Goal: Information Seeking & Learning: Learn about a topic

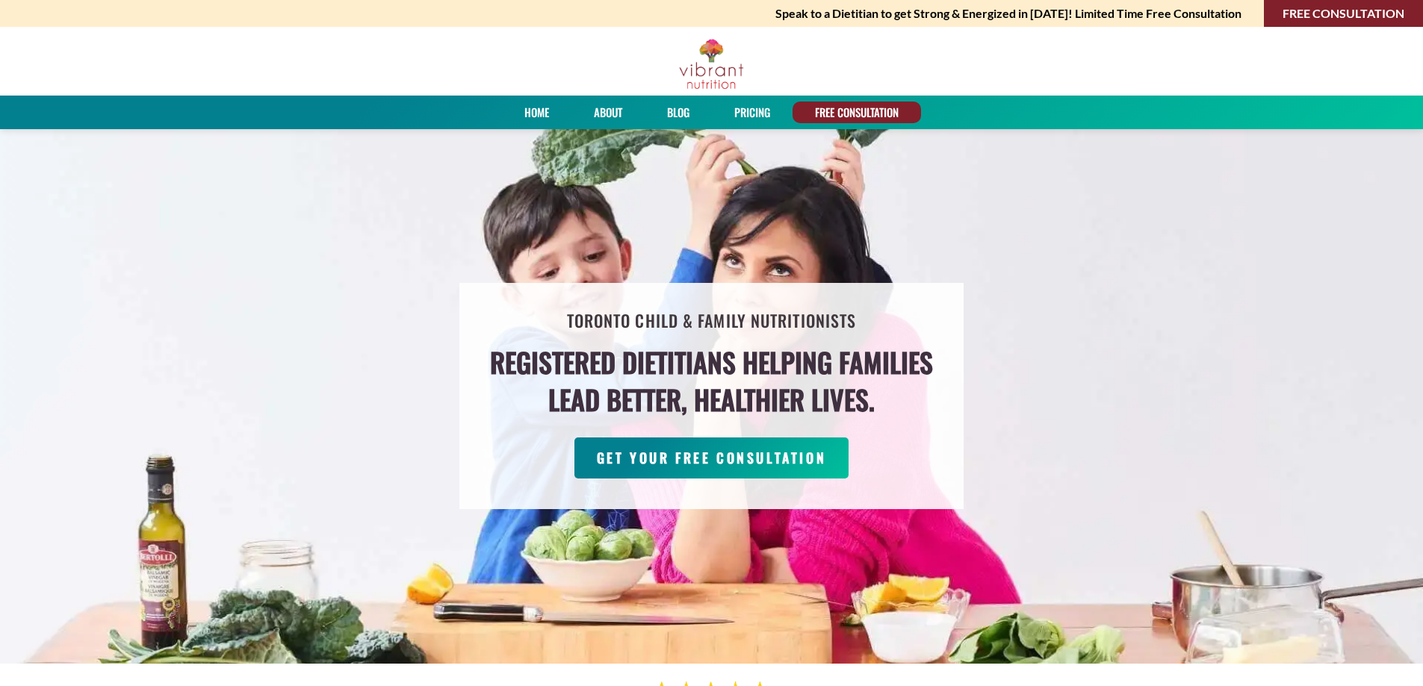
click at [592, 109] on link "About" at bounding box center [608, 113] width 39 height 22
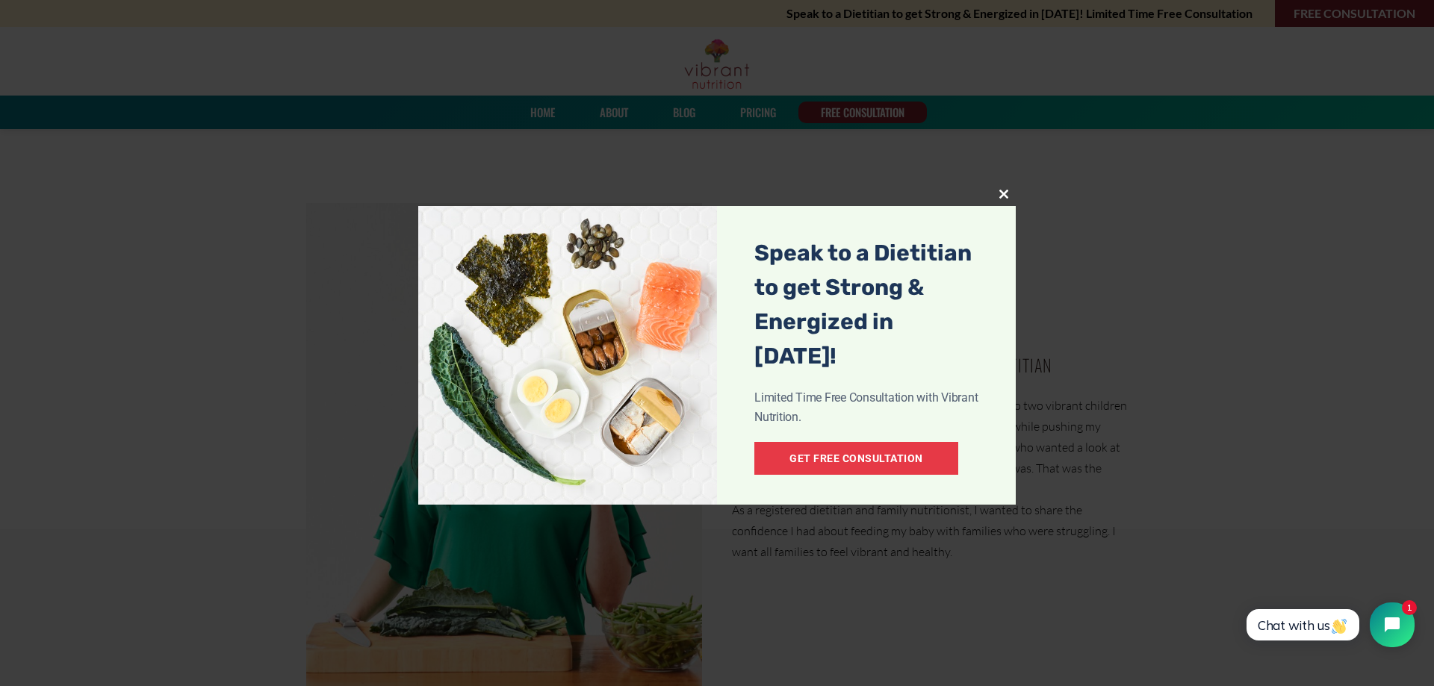
click at [1002, 193] on span at bounding box center [1004, 194] width 24 height 9
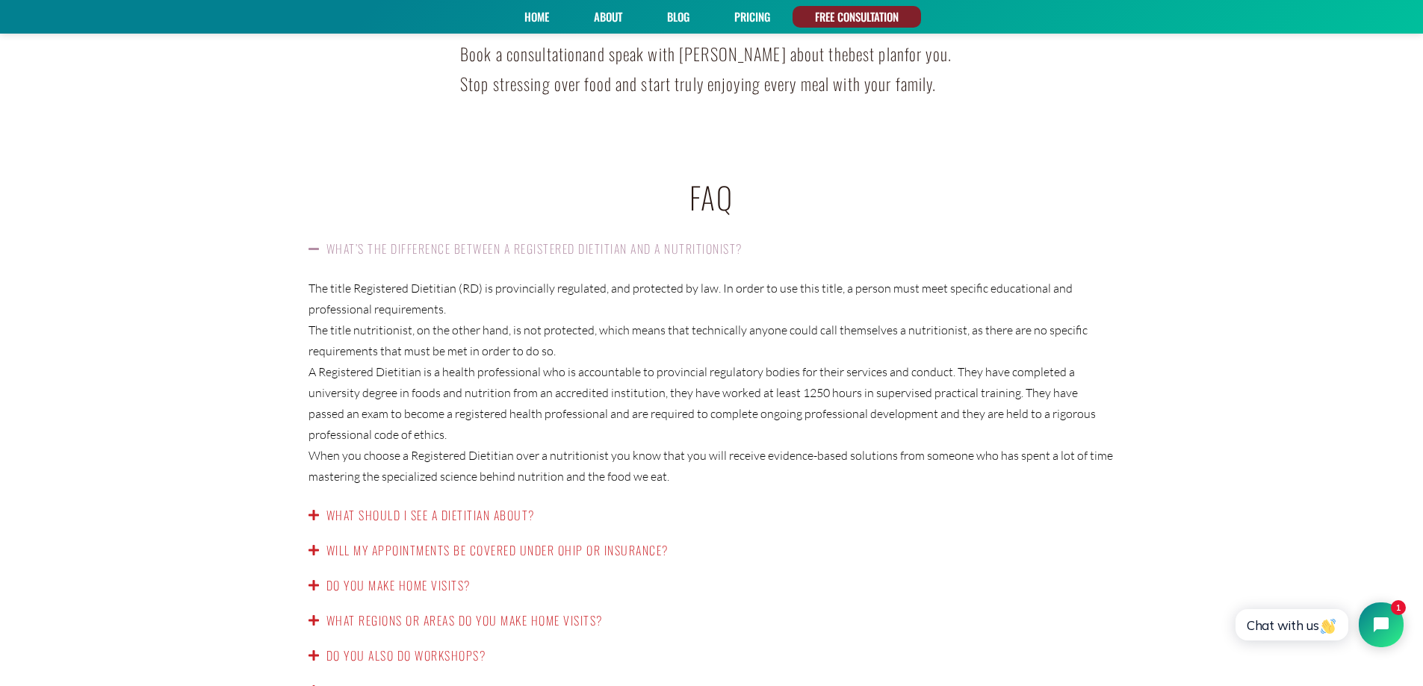
scroll to position [2241, 0]
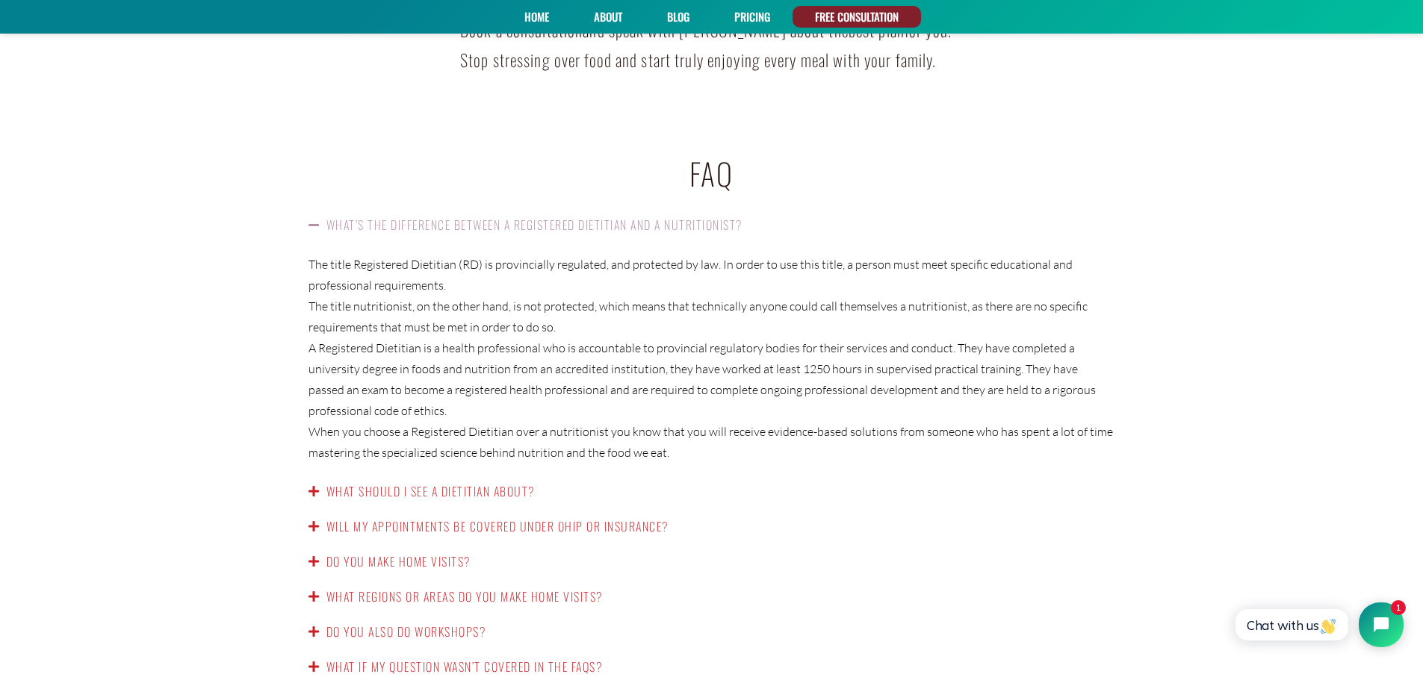
drag, startPoint x: 1096, startPoint y: 224, endPoint x: 812, endPoint y: 488, distance: 388.0
click at [812, 488] on div "What should I see a dietitian about?" at bounding box center [712, 491] width 837 height 35
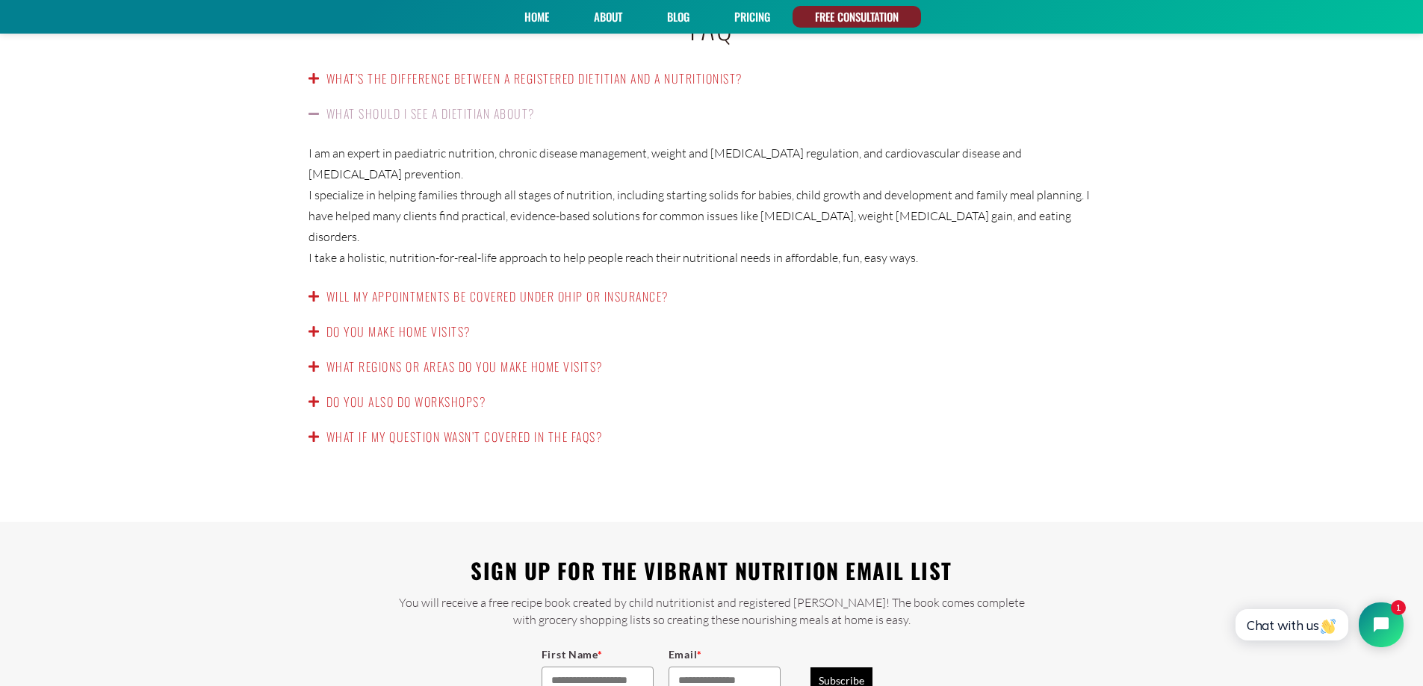
scroll to position [2465, 0]
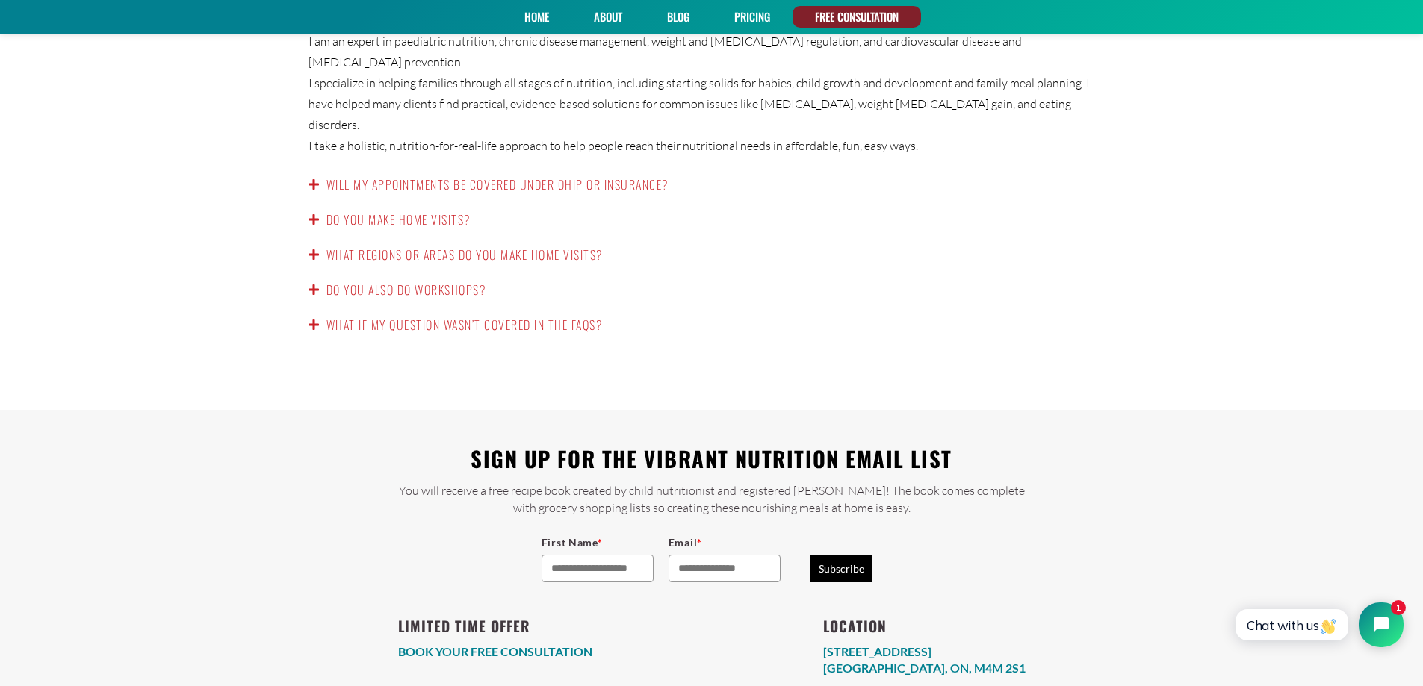
click at [389, 281] on link "Do you also do workshops?" at bounding box center [406, 290] width 160 height 18
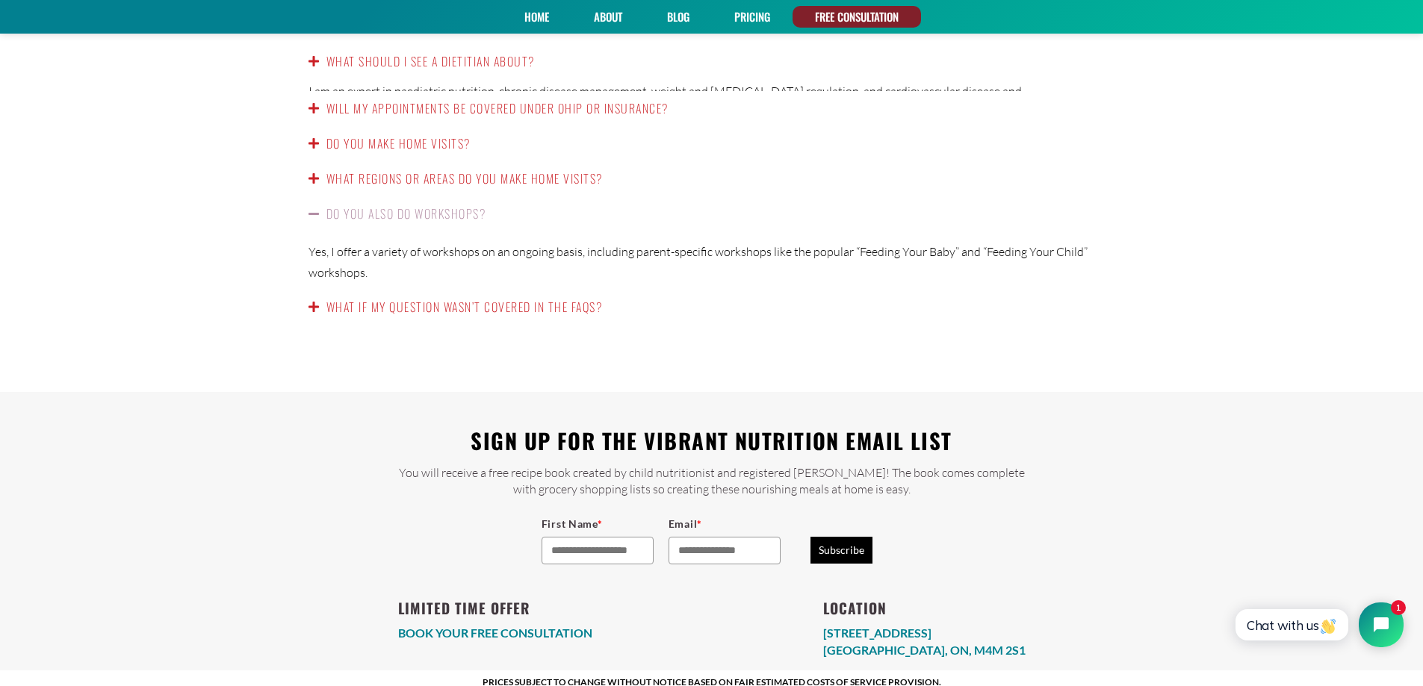
scroll to position [2436, 0]
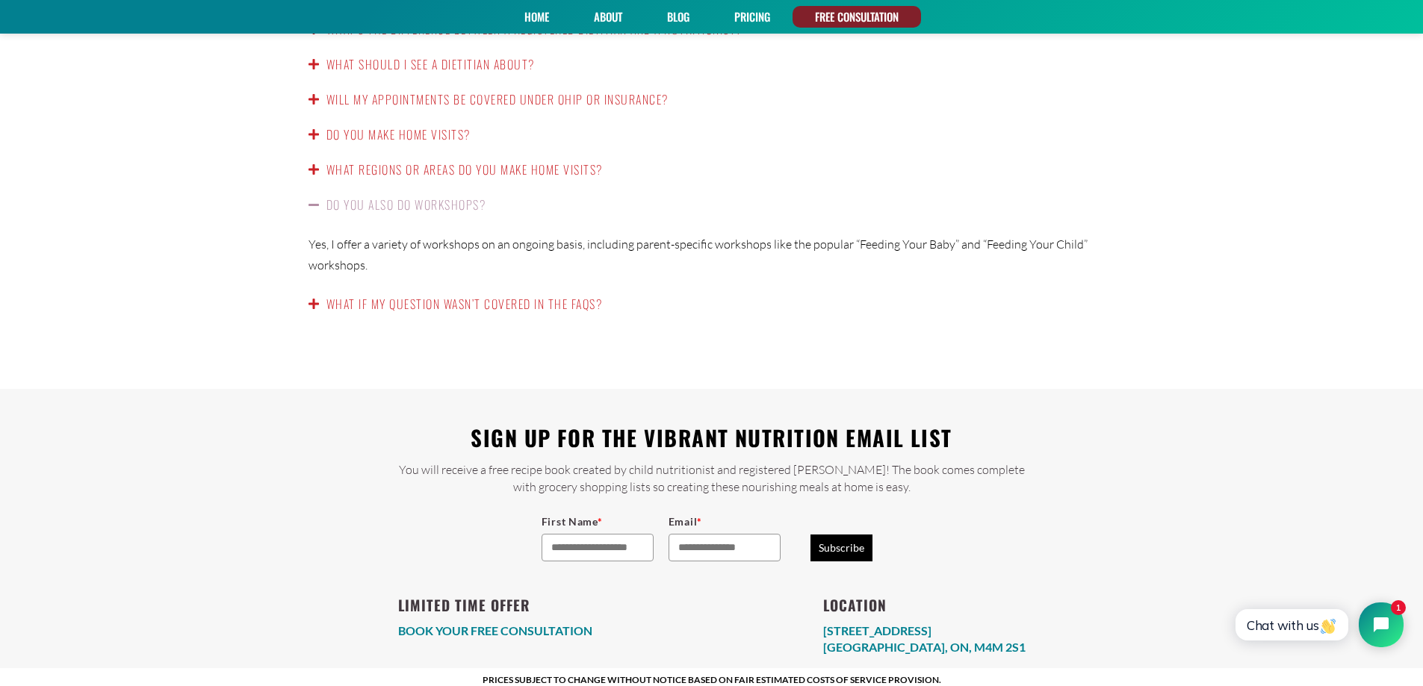
click at [400, 196] on link "Do you also do workshops?" at bounding box center [406, 205] width 160 height 18
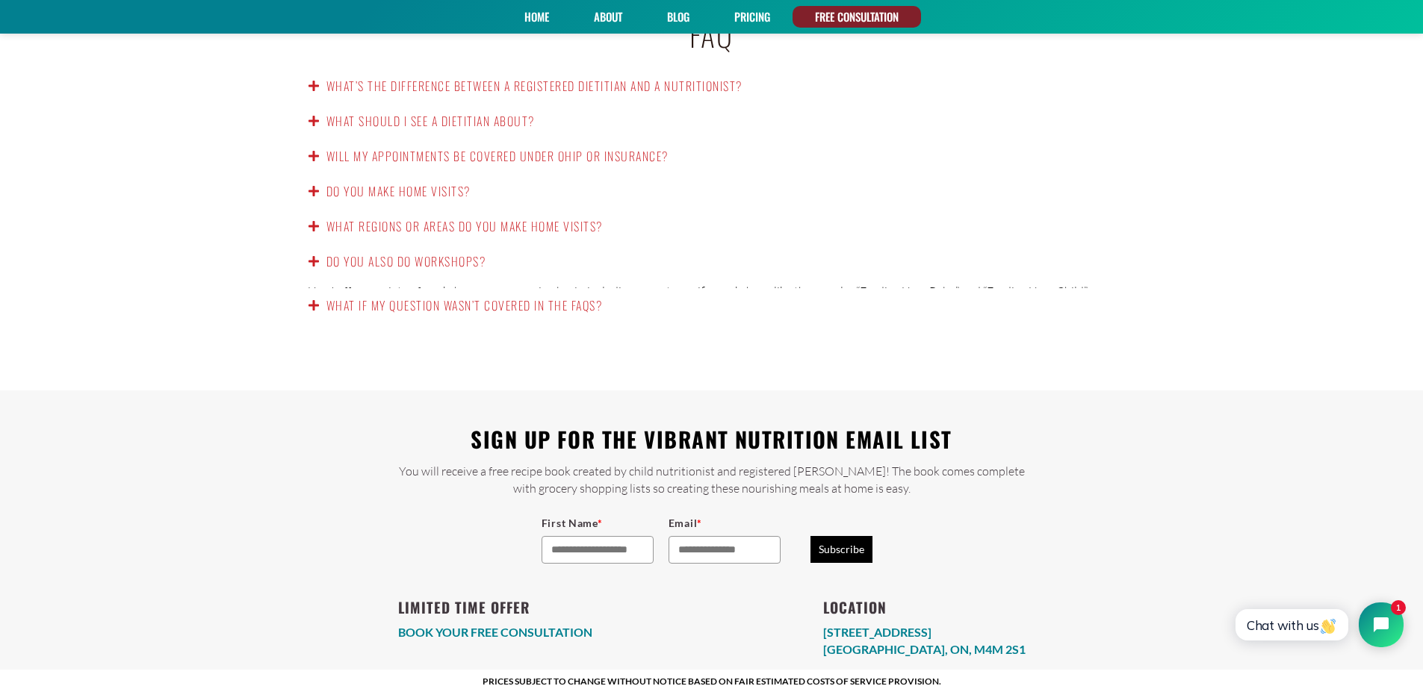
scroll to position [2372, 0]
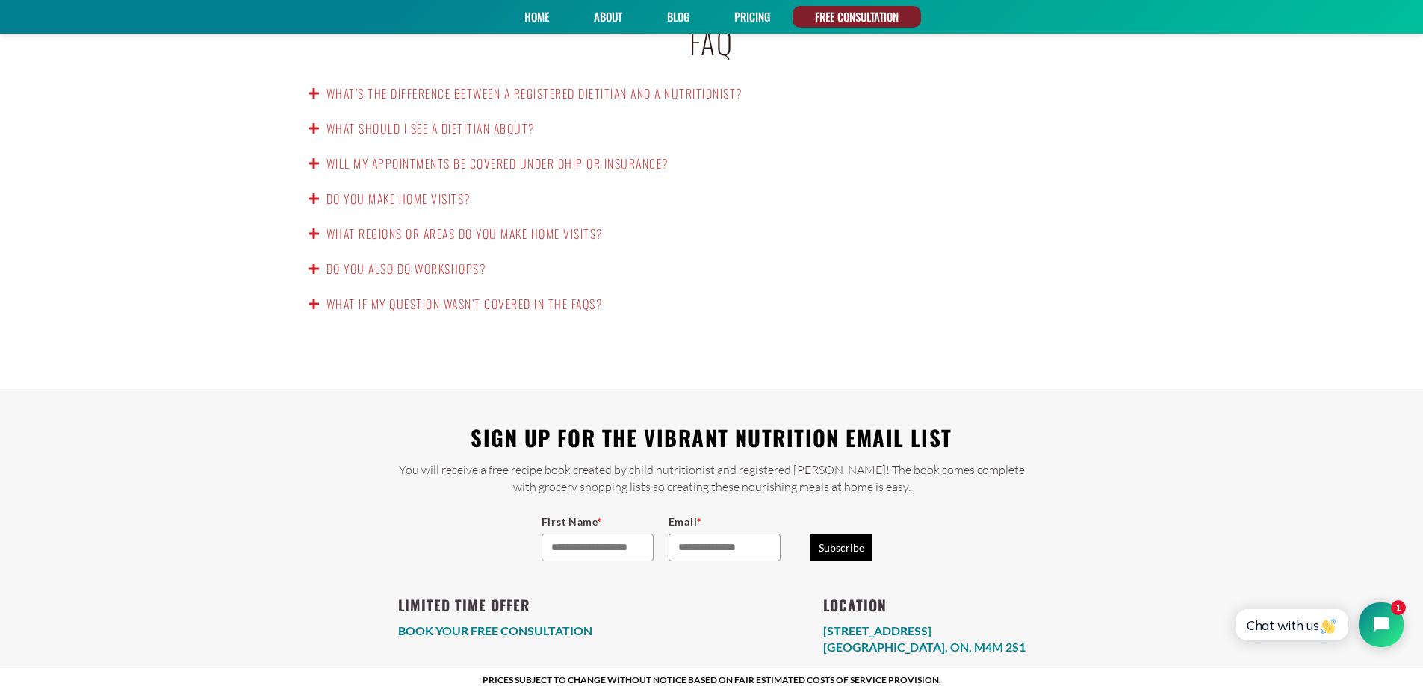
click at [530, 18] on link "Home" at bounding box center [536, 17] width 35 height 22
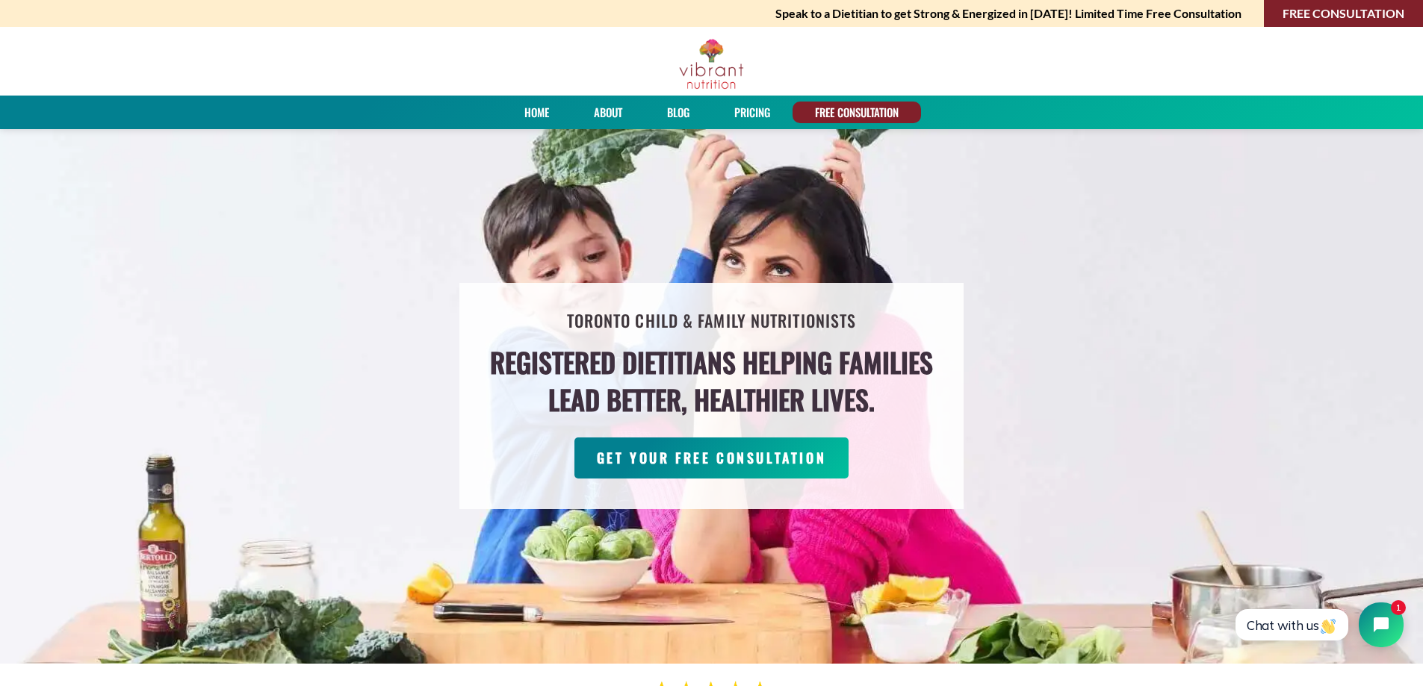
click at [598, 108] on link "About" at bounding box center [608, 113] width 39 height 22
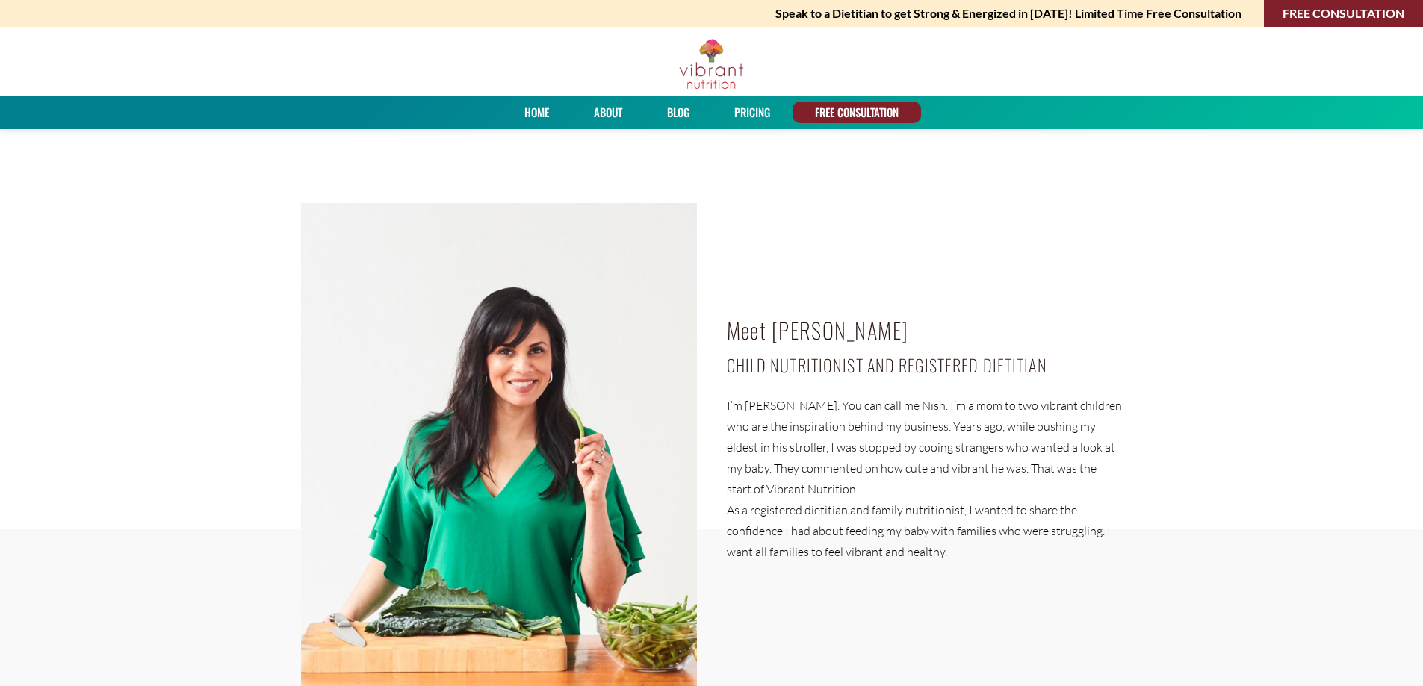
click at [687, 111] on link "Blog" at bounding box center [678, 113] width 33 height 22
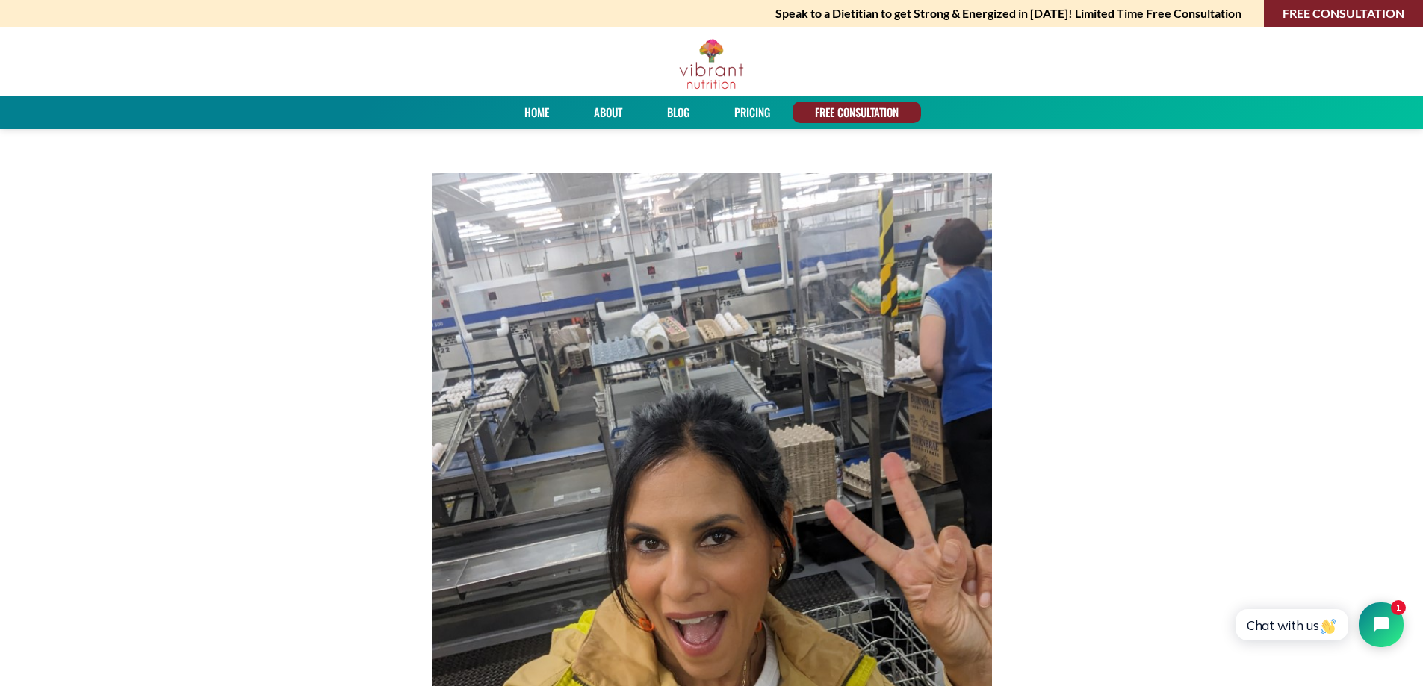
click at [758, 111] on link "PRICING" at bounding box center [752, 113] width 46 height 22
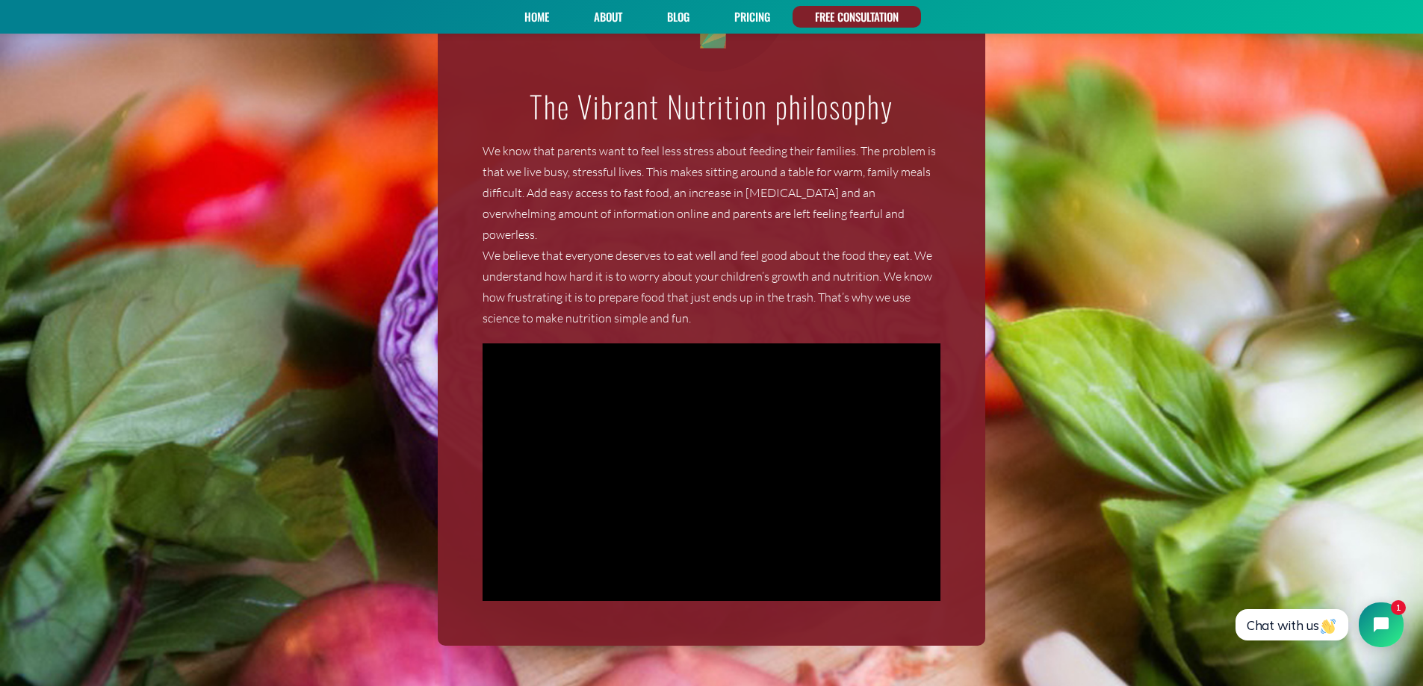
scroll to position [1401, 0]
